Goal: Find specific page/section: Find specific page/section

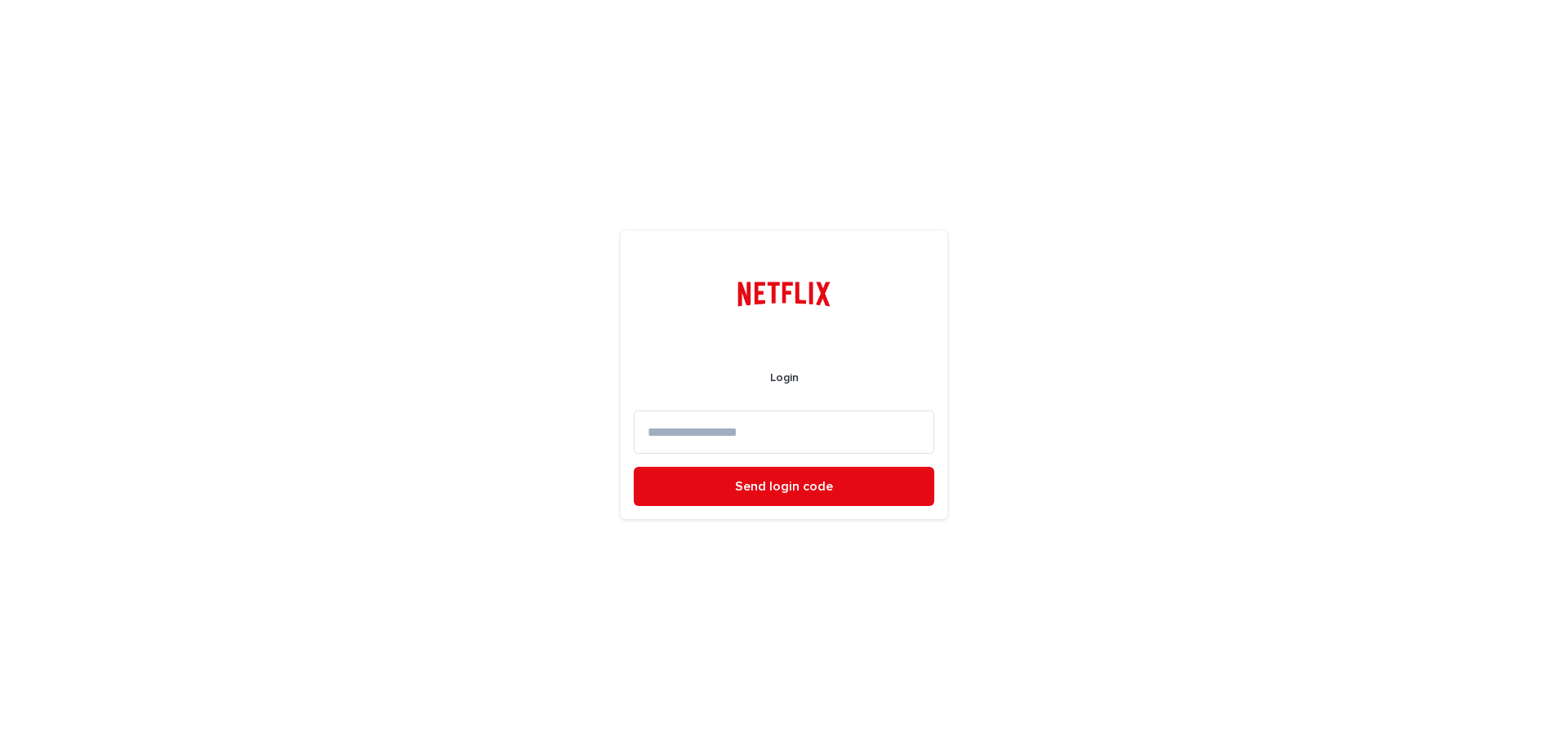
click at [794, 428] on input at bounding box center [784, 432] width 300 height 44
type input "**********"
click at [843, 478] on button "Send login code" at bounding box center [784, 487] width 300 height 39
click at [753, 437] on input at bounding box center [784, 432] width 300 height 44
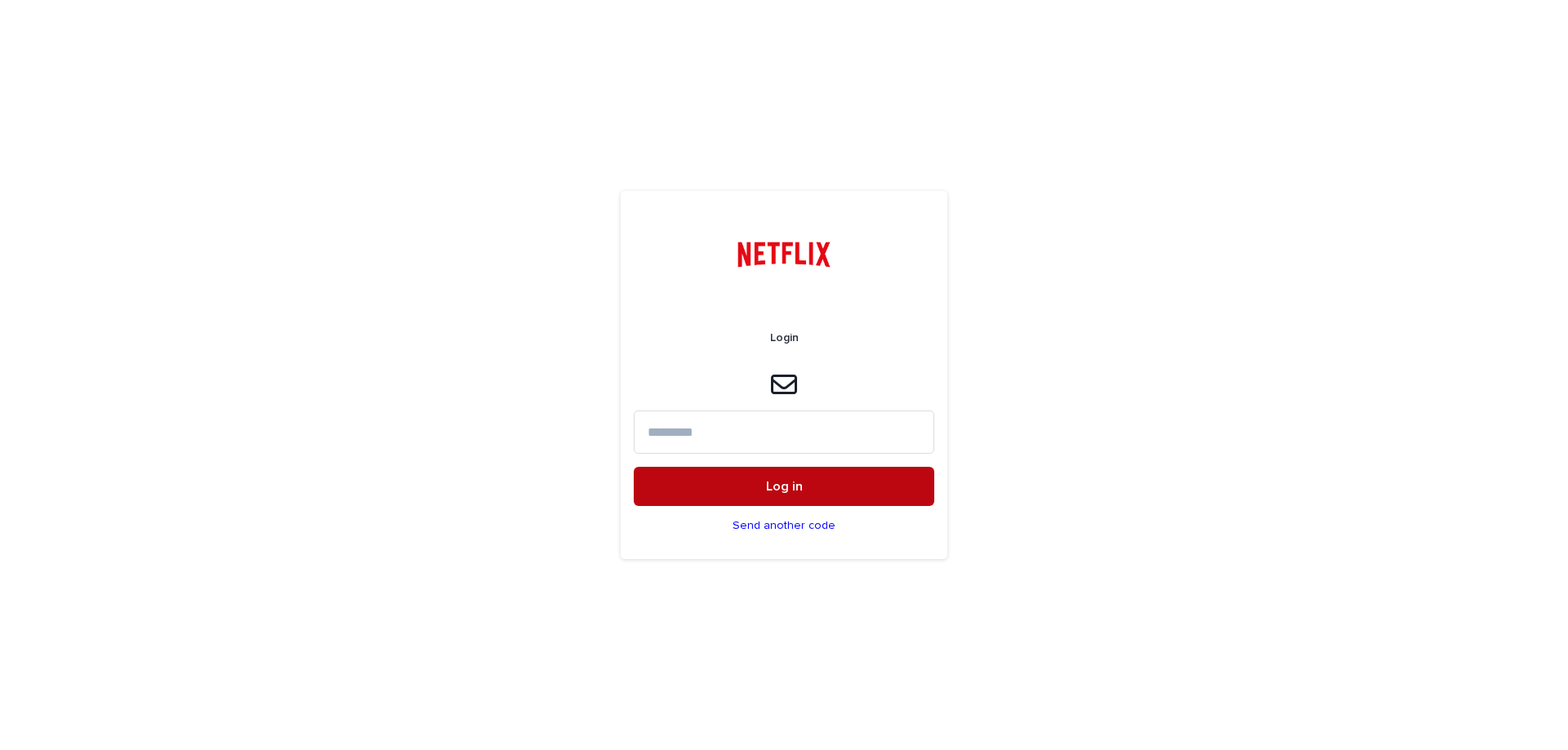
paste input "******"
click at [780, 483] on span "Log in" at bounding box center [784, 486] width 37 height 13
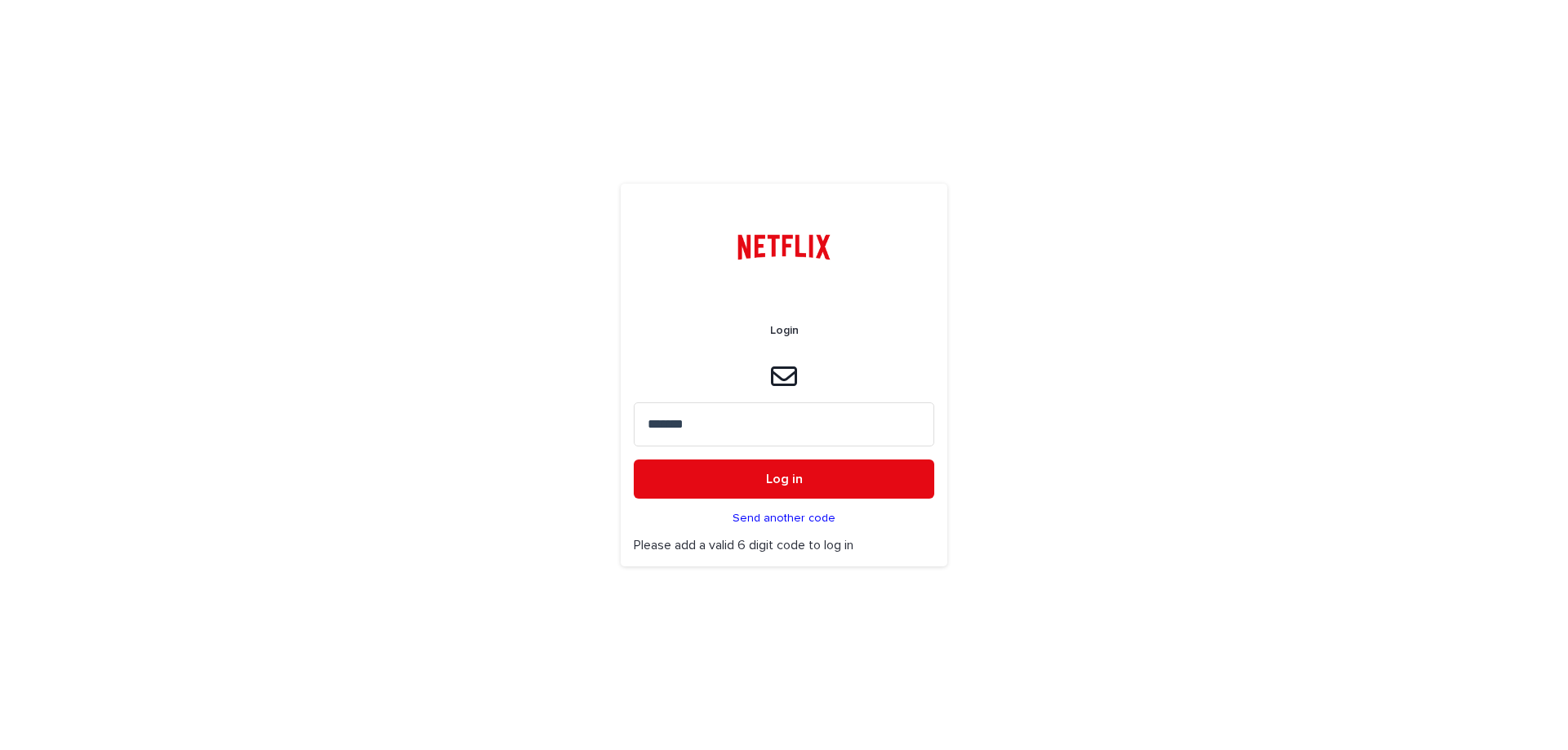
click at [722, 426] on input "******" at bounding box center [784, 424] width 300 height 44
click at [634, 460] on button "Log in" at bounding box center [784, 479] width 300 height 39
type input "******"
click at [742, 469] on button "Log in" at bounding box center [784, 479] width 300 height 39
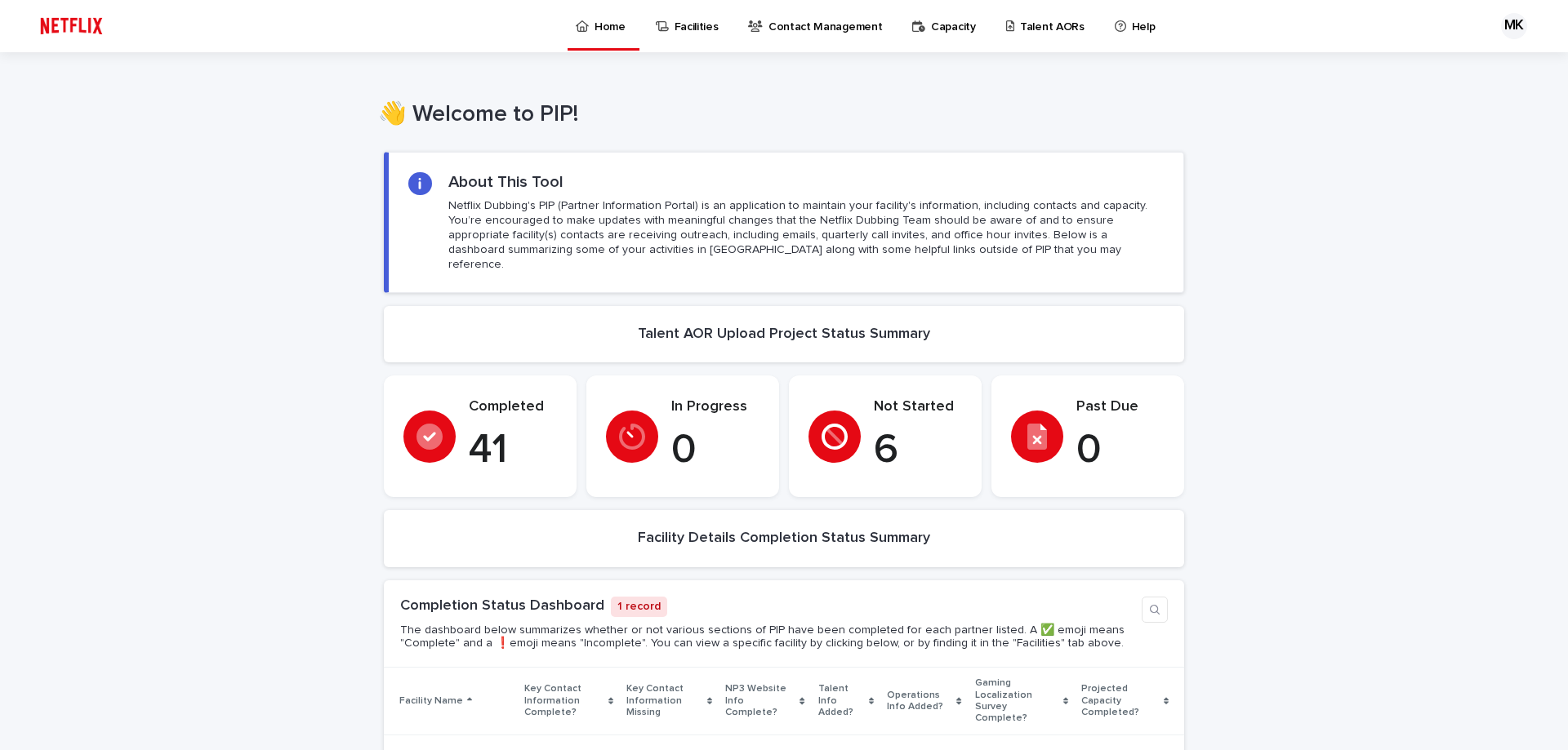
click at [1020, 21] on p "Talent AORs" at bounding box center [1052, 17] width 64 height 34
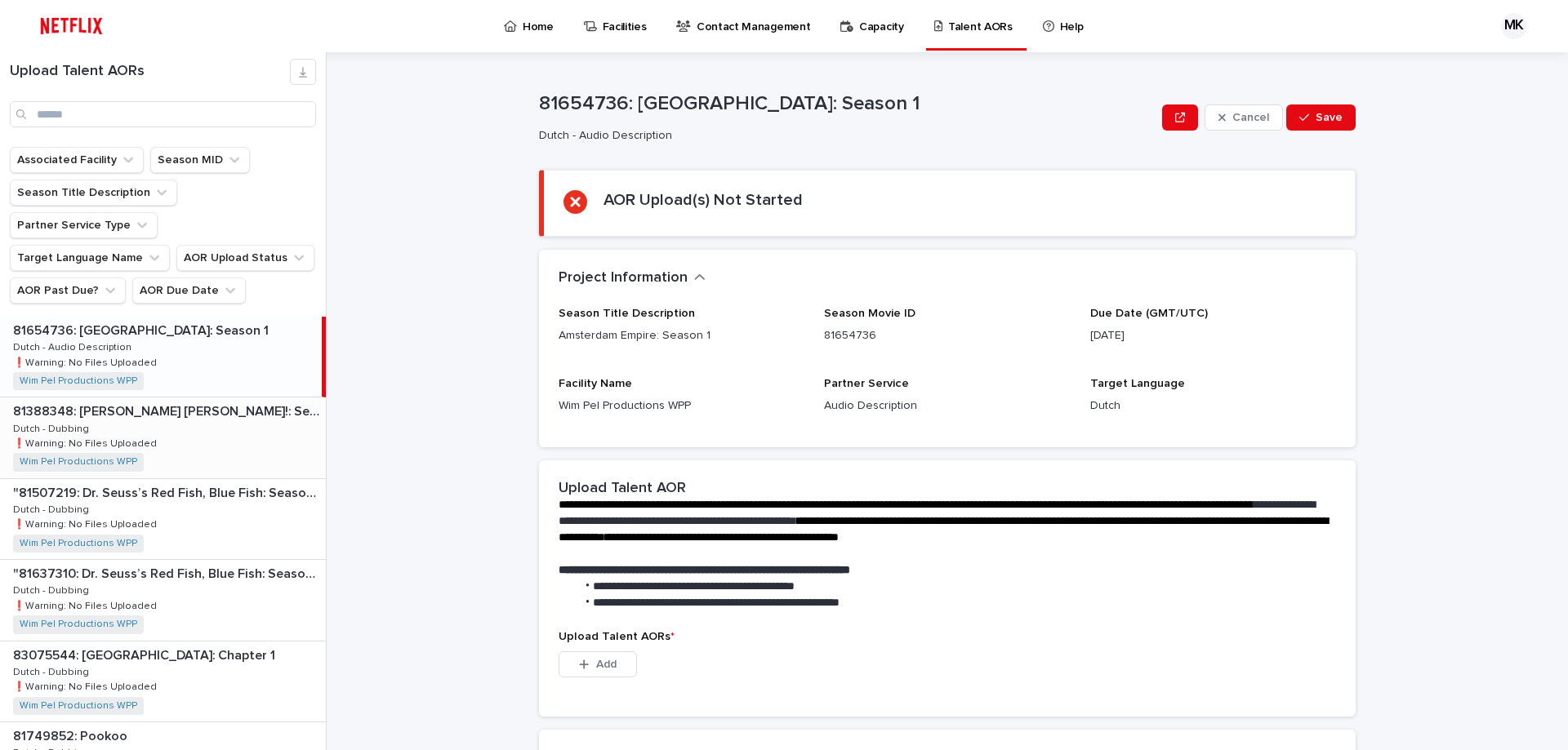
click at [238, 324] on div "81654736: [GEOGRAPHIC_DATA]: Season 1 81654736: [GEOGRAPHIC_DATA] Empire: Seaso…" at bounding box center [160, 357] width 322 height 80
click at [187, 322] on div "81654736: [GEOGRAPHIC_DATA]: Season 1 81654736: [GEOGRAPHIC_DATA] Empire: Seaso…" at bounding box center [160, 357] width 322 height 80
click at [221, 409] on div "81388348: [PERSON_NAME] [PERSON_NAME]!: Season 1 81388348: [PERSON_NAME] [PERSO…" at bounding box center [162, 437] width 326 height 80
click at [183, 401] on p "81388348: [PERSON_NAME] [PERSON_NAME]!: Season 1" at bounding box center [165, 410] width 305 height 18
click at [202, 415] on div "81388348: [PERSON_NAME] [PERSON_NAME]!: Season 1 81388348: [PERSON_NAME] [PERSO…" at bounding box center [160, 437] width 322 height 80
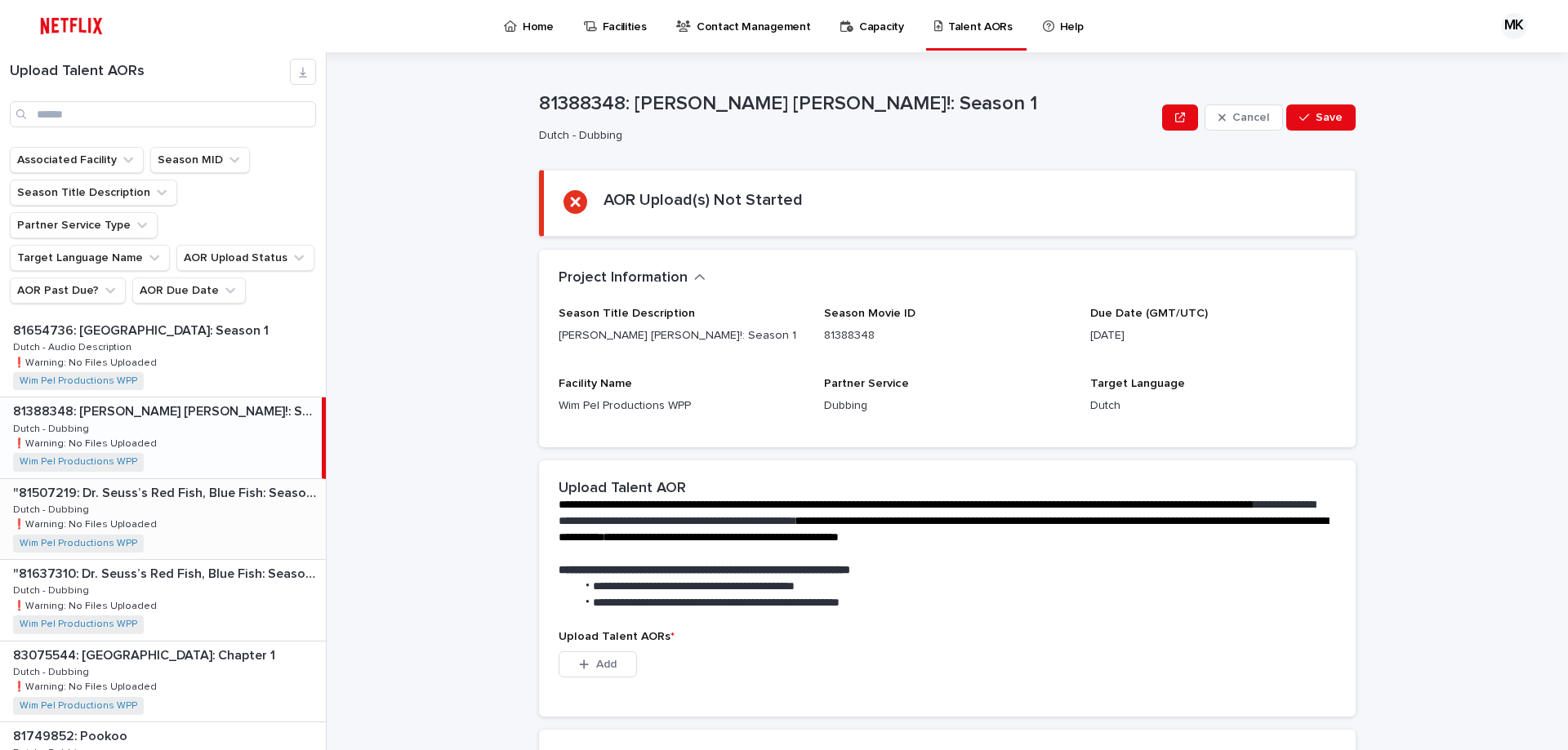
click at [191, 479] on div ""81507219: [PERSON_NAME] Red Fish, Blue Fish: Season 2" "81507219: [PERSON_NAME…" at bounding box center [162, 519] width 326 height 80
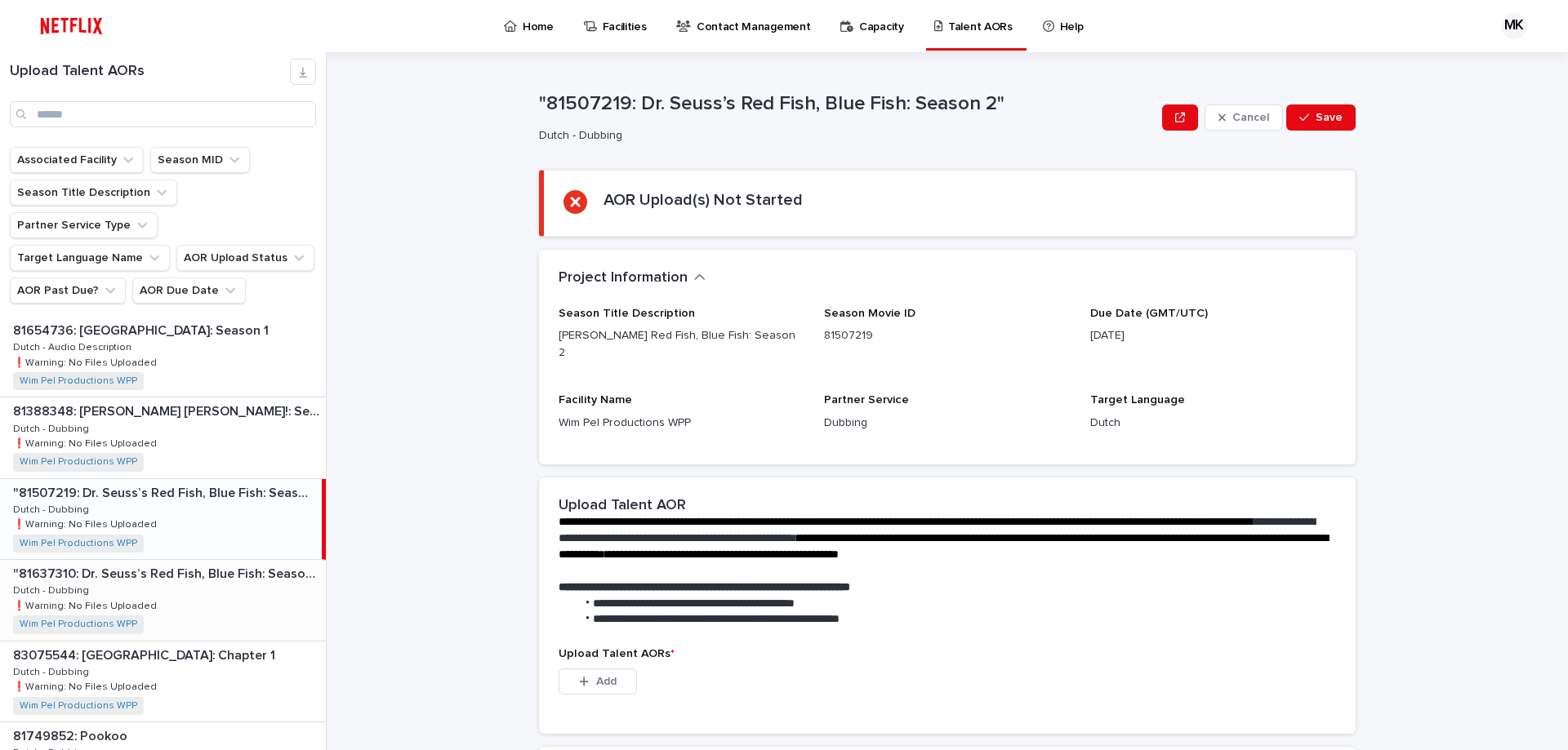
click at [234, 560] on div ""81637310: [PERSON_NAME] Red Fish, Blue Fish: Season 3" "81637310: [PERSON_NAME…" at bounding box center [162, 599] width 326 height 80
click at [216, 641] on div "83075544: [GEOGRAPHIC_DATA]: Chapter 1 83075544: [GEOGRAPHIC_DATA]: Chapter 1 D…" at bounding box center [162, 681] width 326 height 80
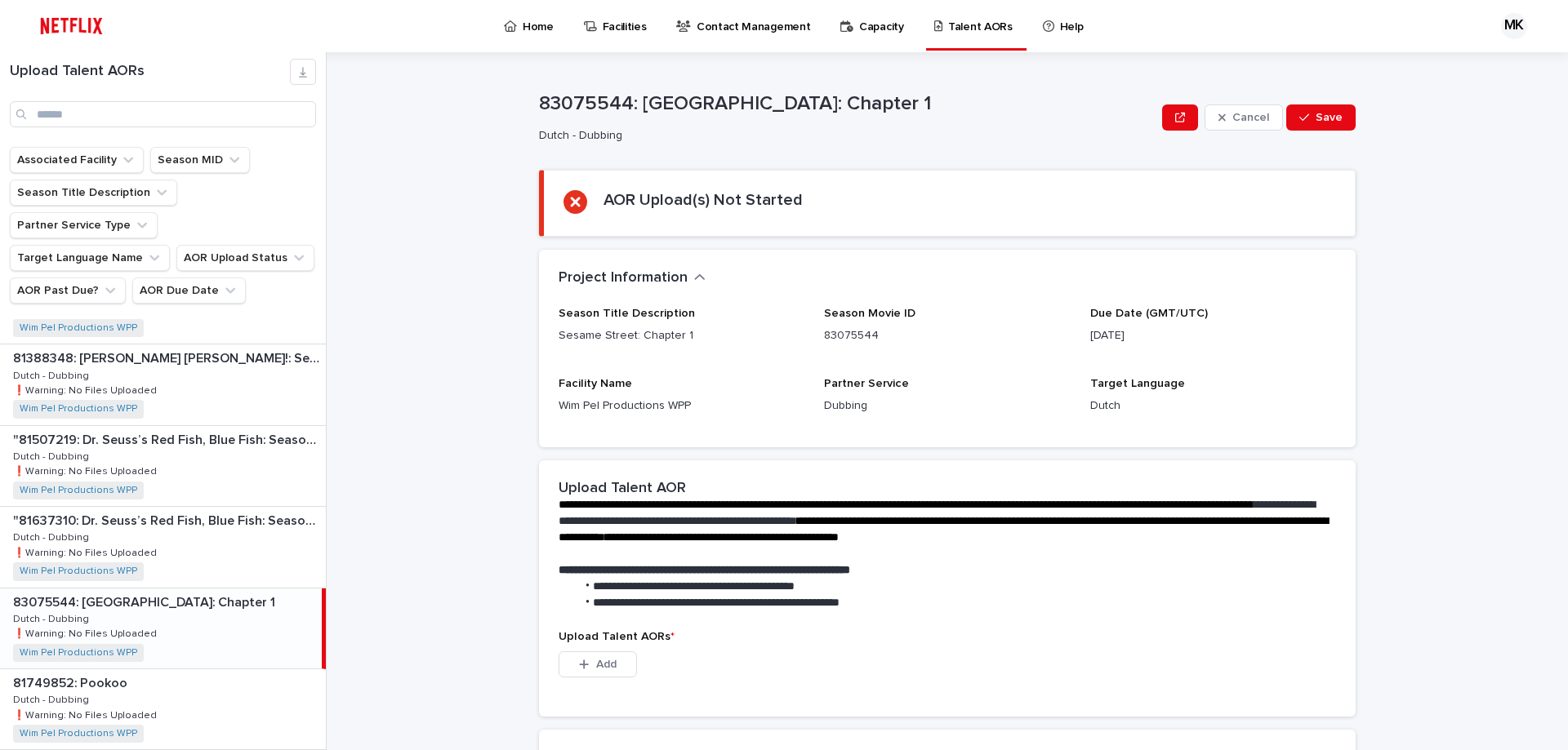
scroll to position [82, 0]
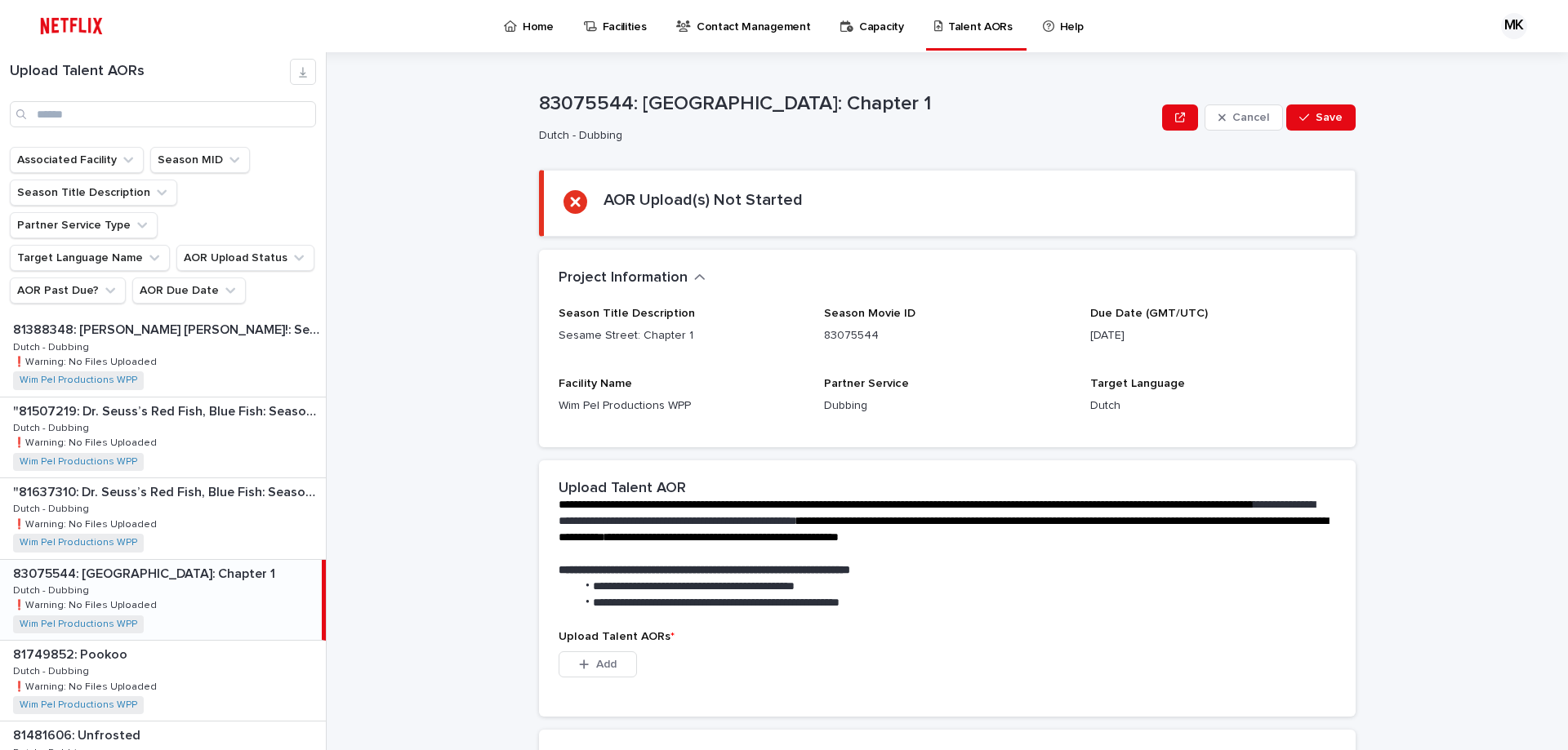
click at [214, 560] on div "83075544: [GEOGRAPHIC_DATA]: Chapter 1 83075544: [GEOGRAPHIC_DATA]: Chapter 1 D…" at bounding box center [160, 599] width 322 height 80
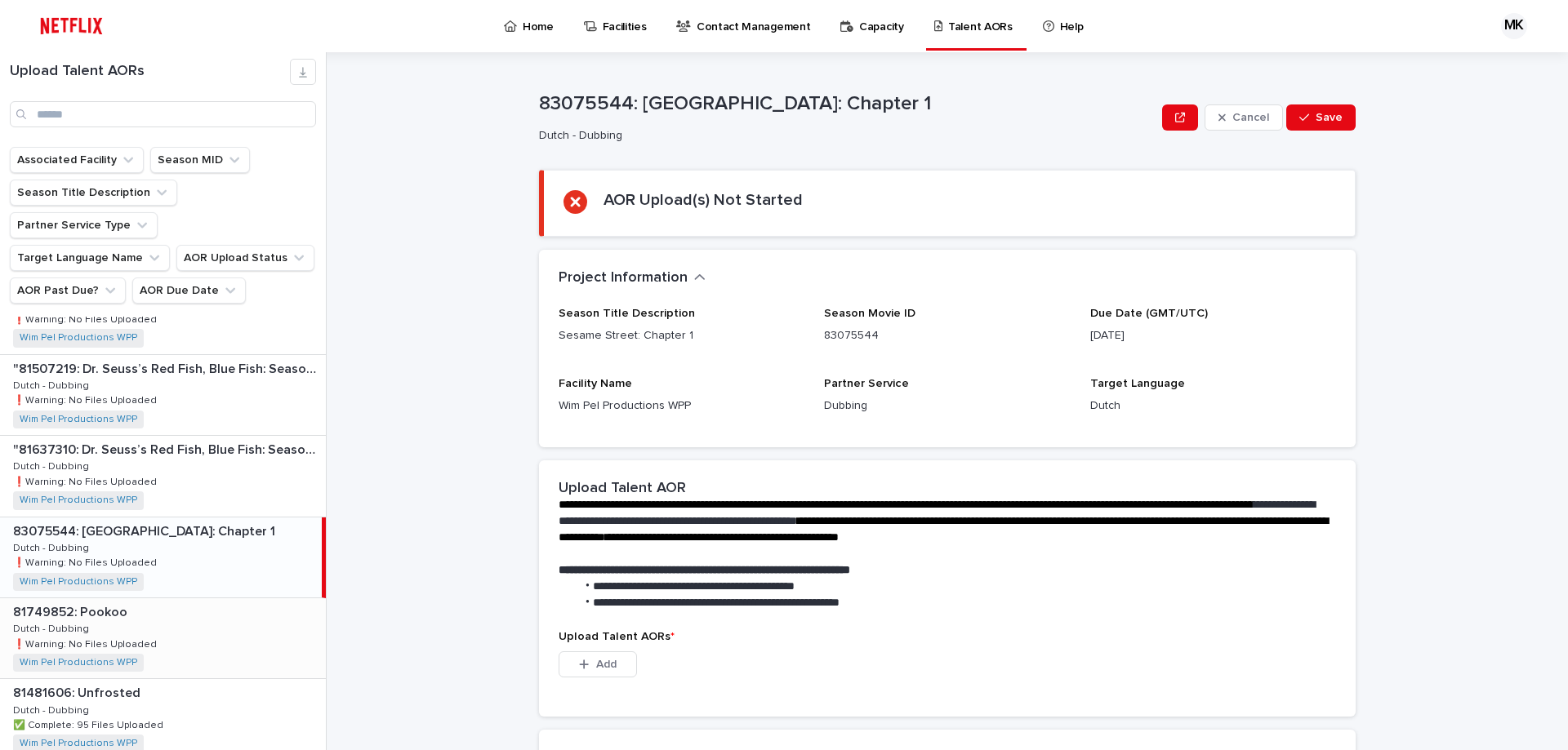
scroll to position [163, 0]
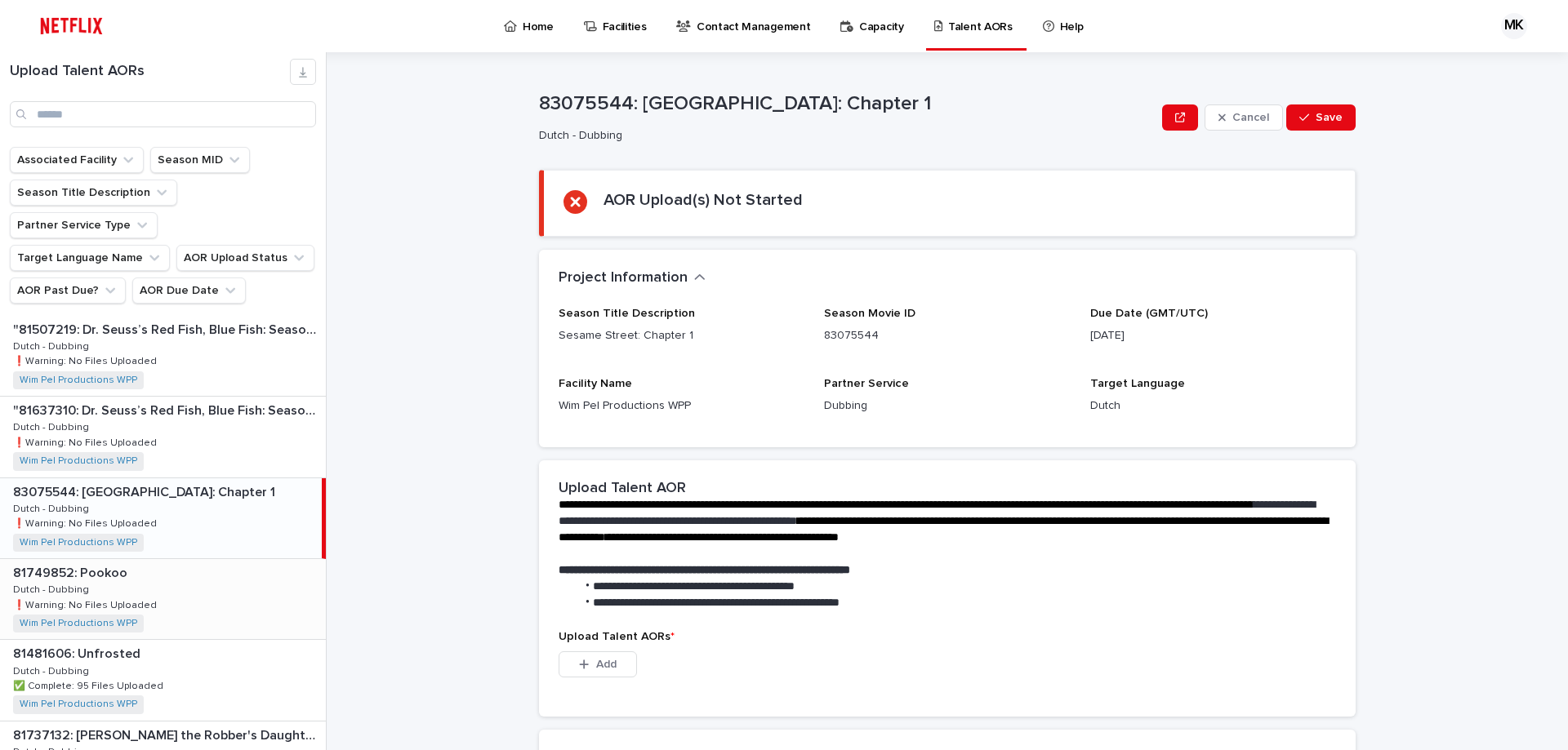
click at [173, 560] on div "81749852: Pookoo 81749852: Pookoo Dutch - Dubbing Dutch - Dubbing ❗️Warning: No…" at bounding box center [162, 599] width 326 height 80
click at [175, 560] on div "81749852: Pookoo 81749852: Pookoo Dutch - Dubbing Dutch - Dubbing ❗️Warning: No…" at bounding box center [160, 599] width 322 height 80
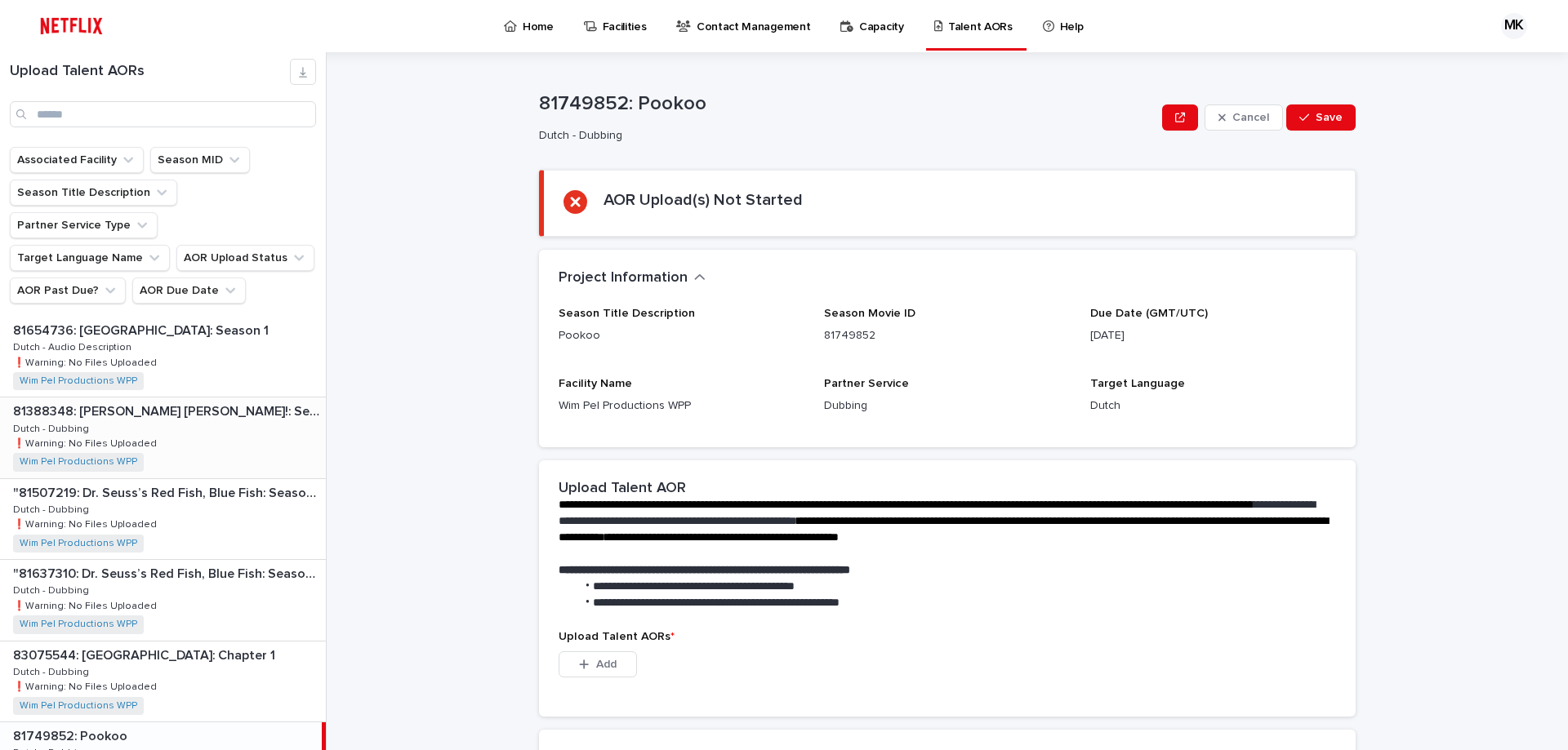
click at [209, 406] on div "81388348: [PERSON_NAME] [PERSON_NAME]!: Season 1 81388348: [PERSON_NAME] [PERSO…" at bounding box center [162, 437] width 326 height 80
